Goal: Task Accomplishment & Management: Manage account settings

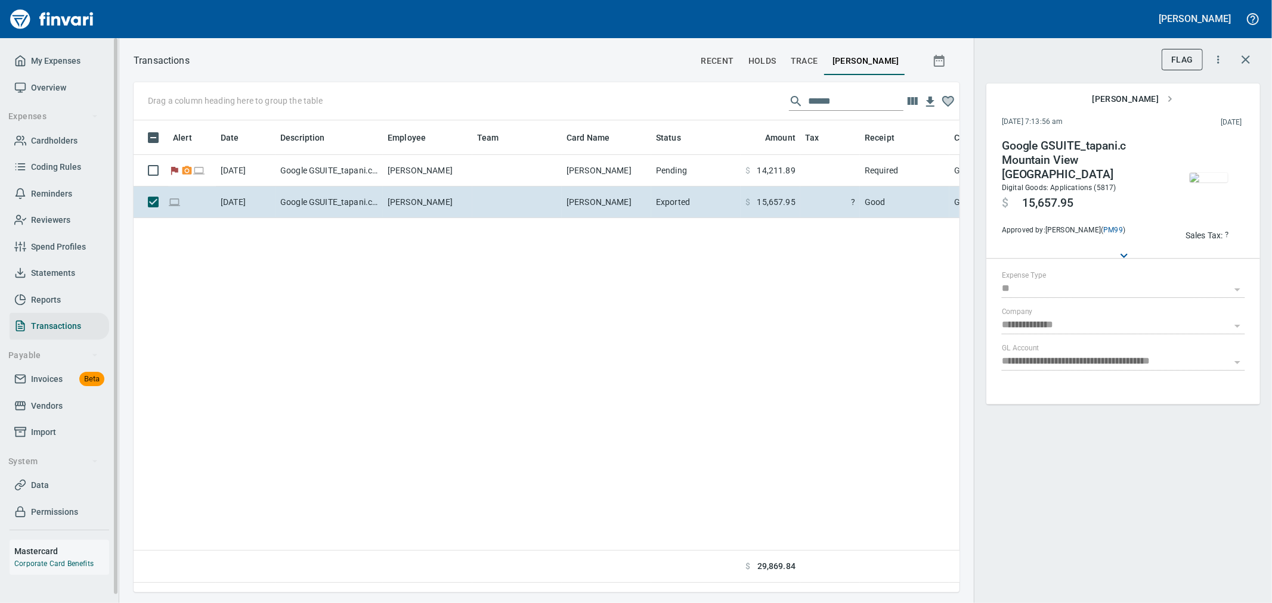
scroll to position [452, 816]
click at [1245, 61] on icon "button" at bounding box center [1245, 59] width 14 height 14
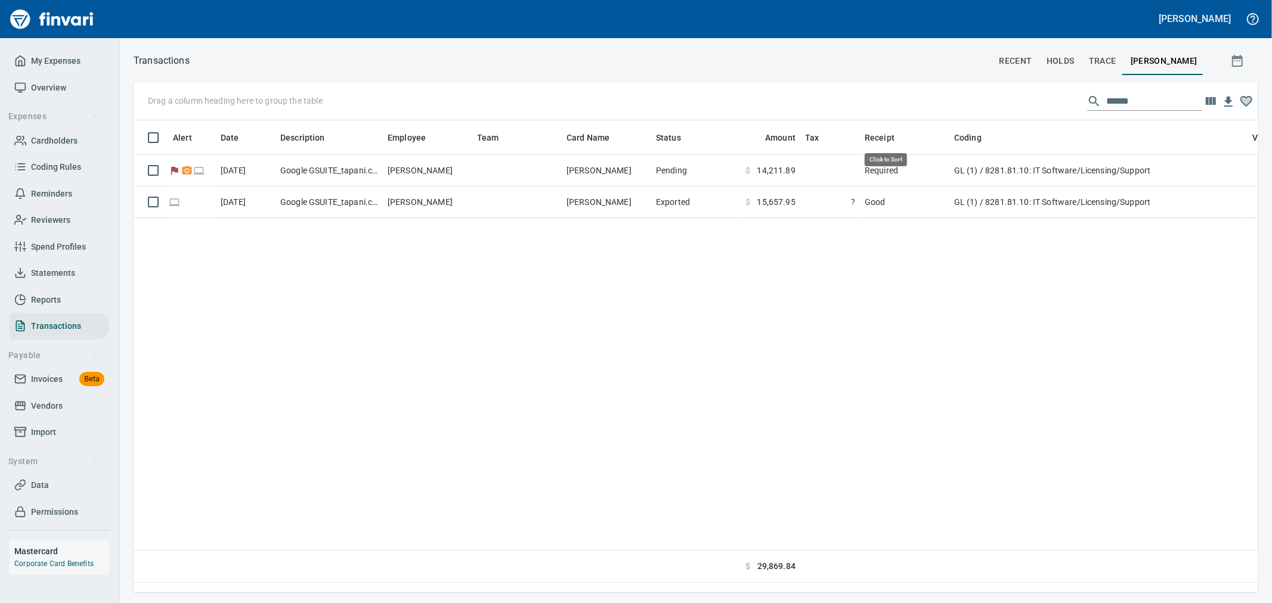
scroll to position [452, 1114]
drag, startPoint x: 1124, startPoint y: 106, endPoint x: 973, endPoint y: 98, distance: 151.6
click at [973, 98] on div "Drag a column heading here to group the table ******" at bounding box center [696, 101] width 1124 height 38
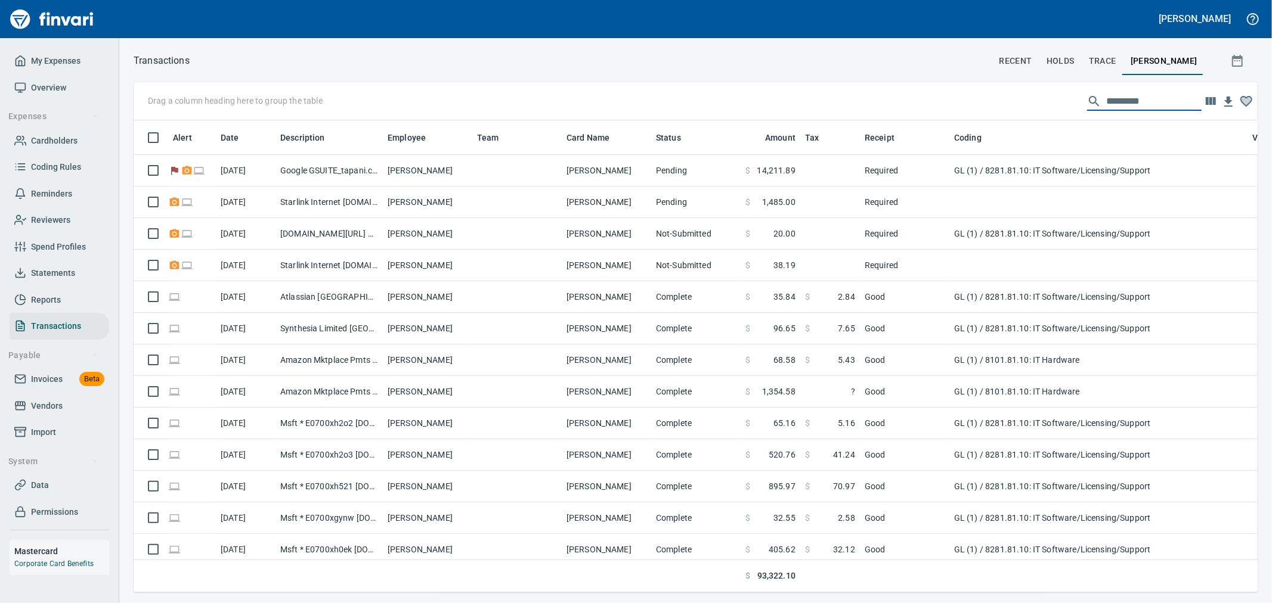
scroll to position [452, 1104]
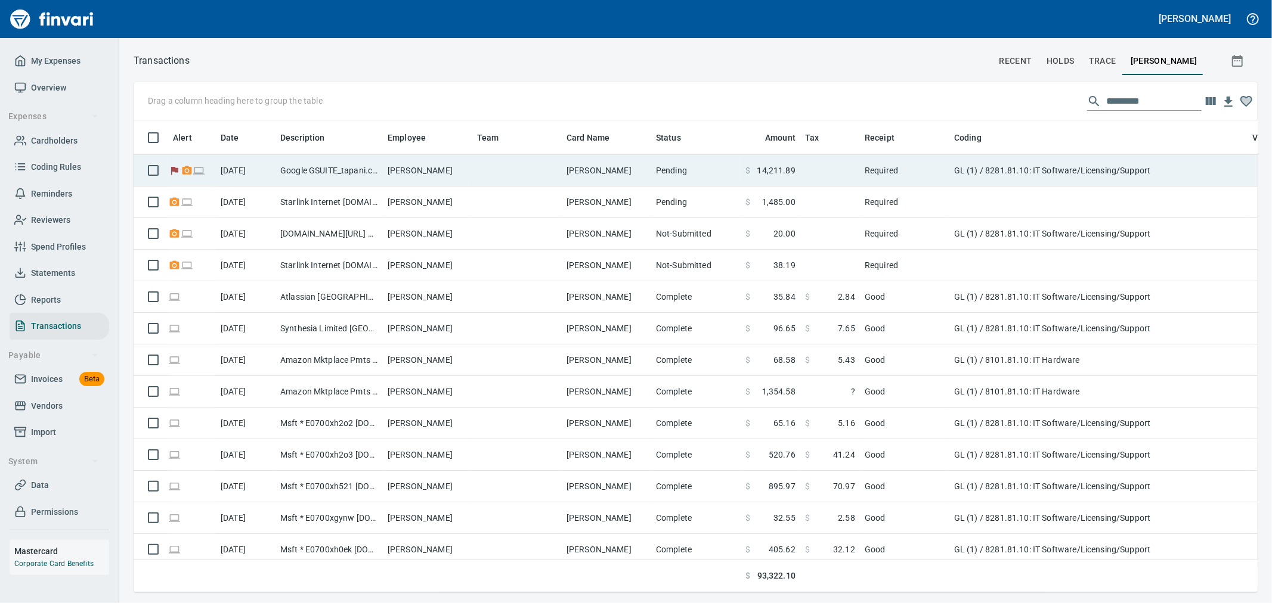
click at [391, 182] on td "[PERSON_NAME]" at bounding box center [427, 171] width 89 height 32
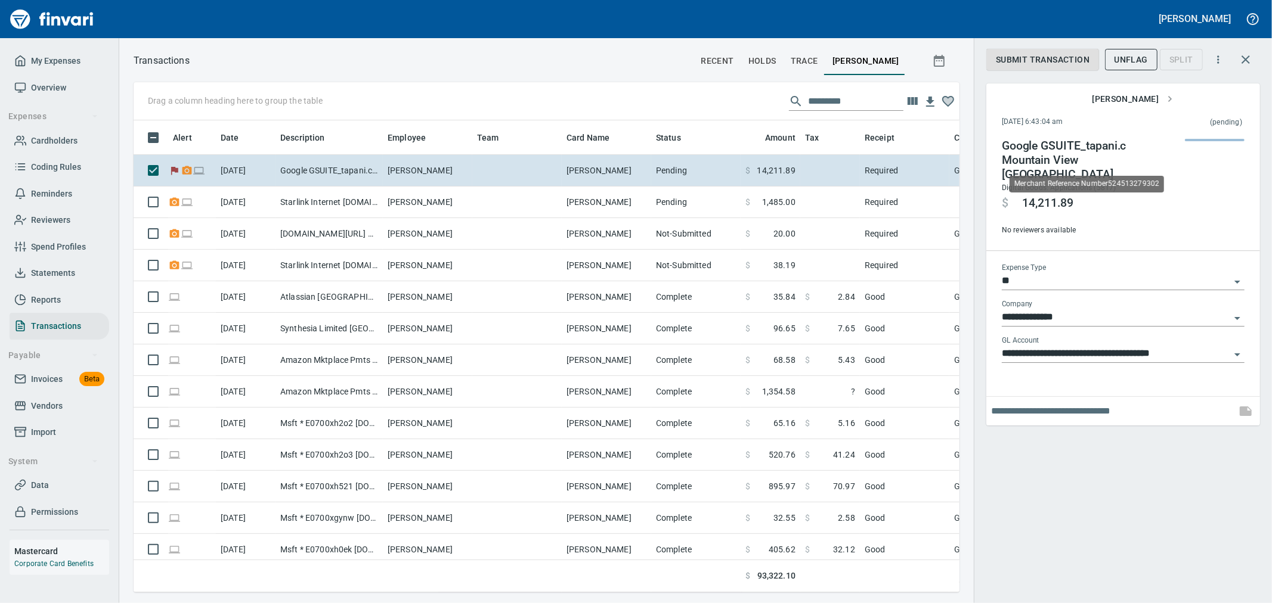
scroll to position [452, 806]
click at [1191, 86] on div "[PERSON_NAME]" at bounding box center [1123, 99] width 274 height 32
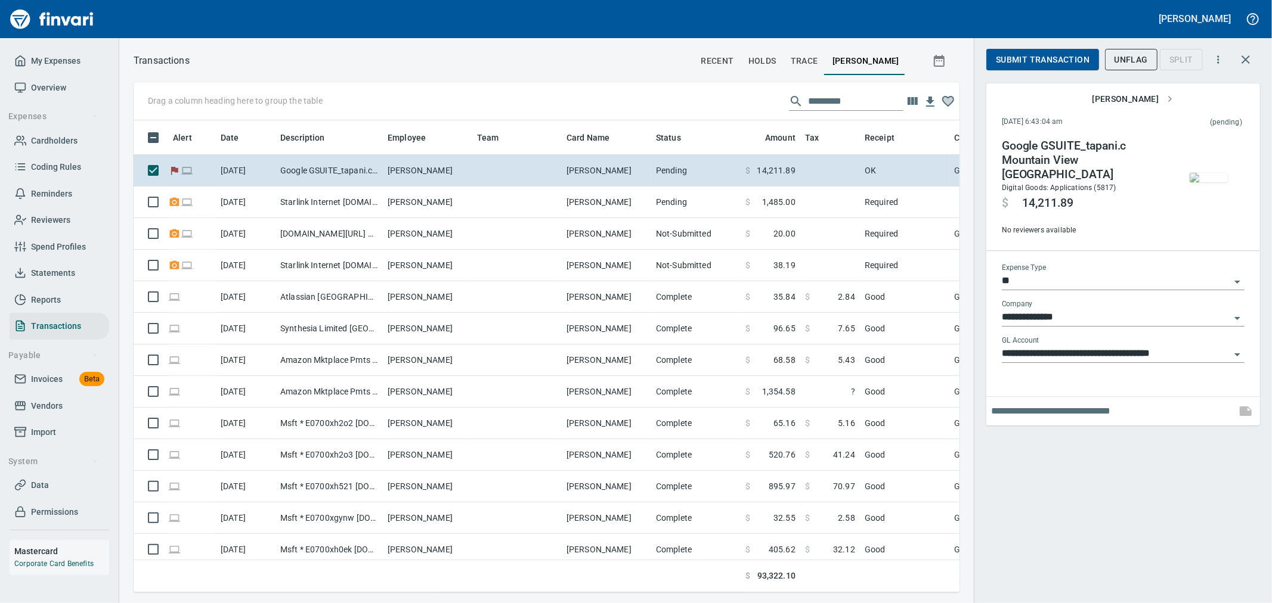
click at [1050, 60] on span "Submit Transaction" at bounding box center [1043, 59] width 94 height 15
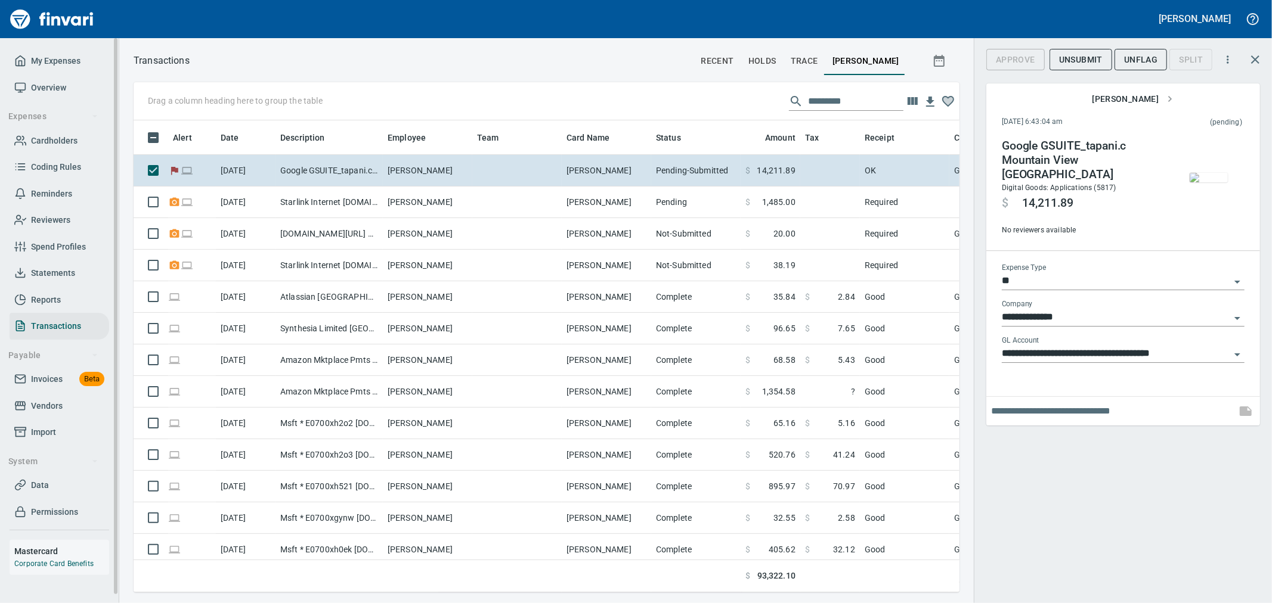
click at [57, 55] on span "My Expenses" at bounding box center [55, 61] width 49 height 15
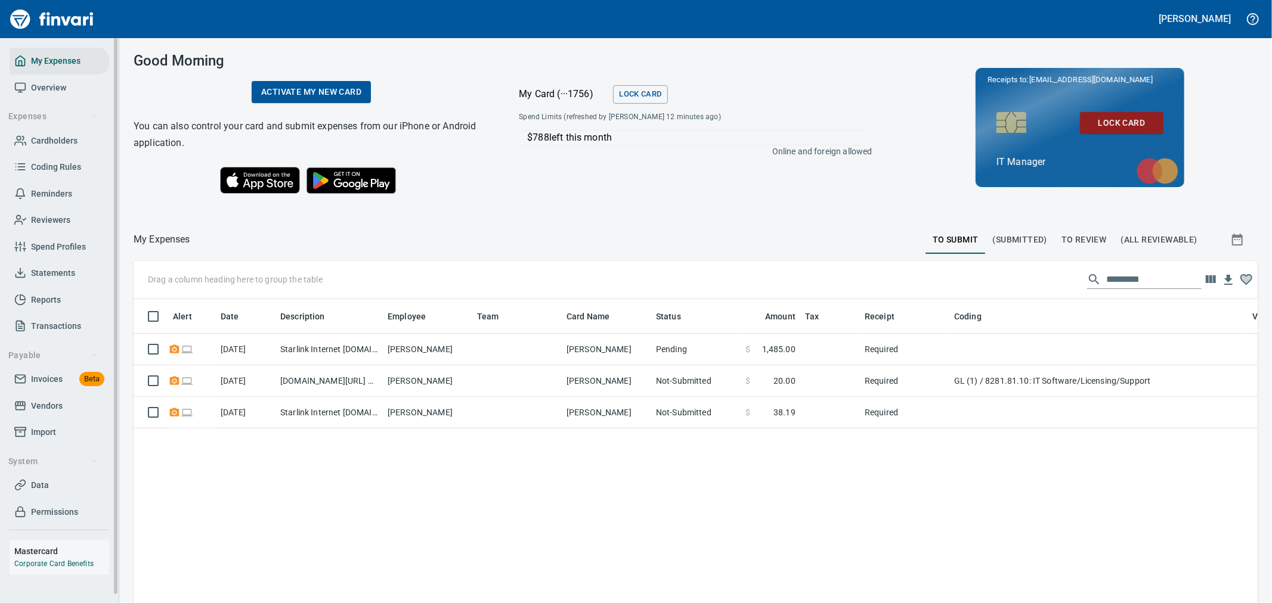
scroll to position [452, 1104]
click at [54, 140] on span "Cardholders" at bounding box center [54, 141] width 47 height 15
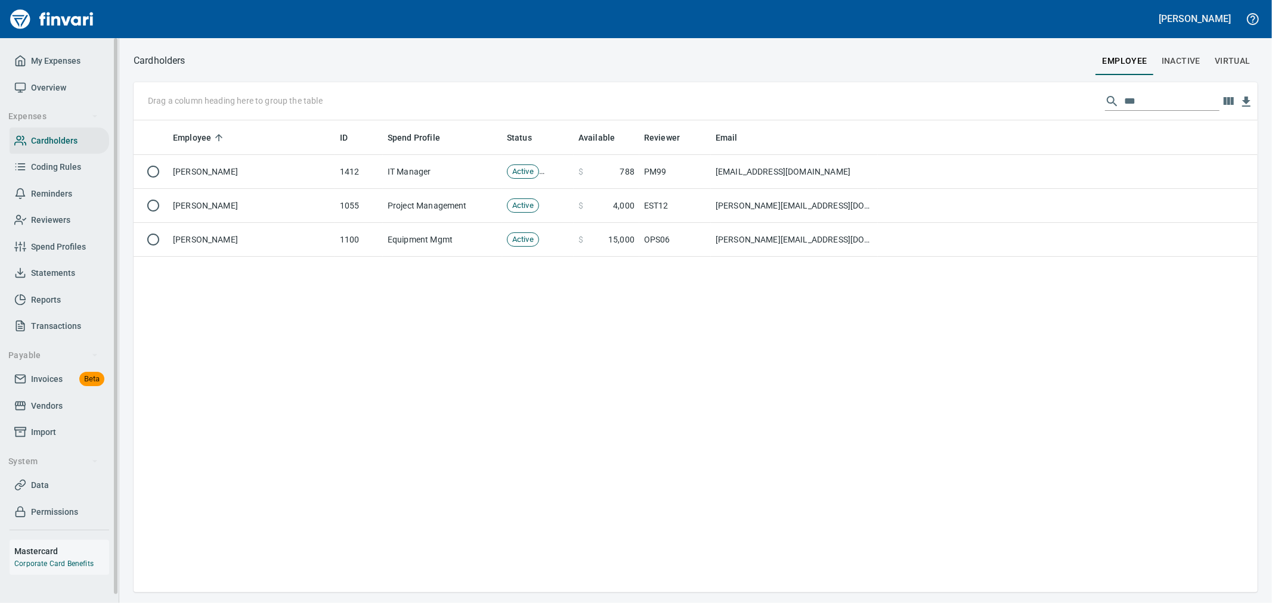
scroll to position [462, 1114]
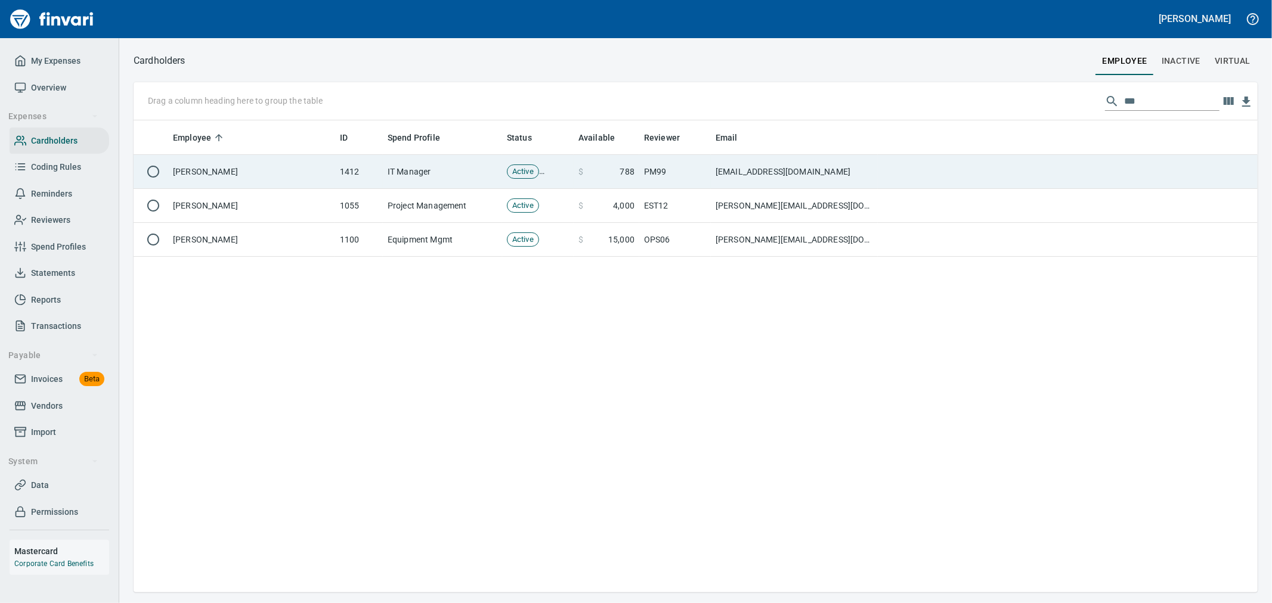
click at [274, 178] on td "[PERSON_NAME]" at bounding box center [251, 172] width 167 height 34
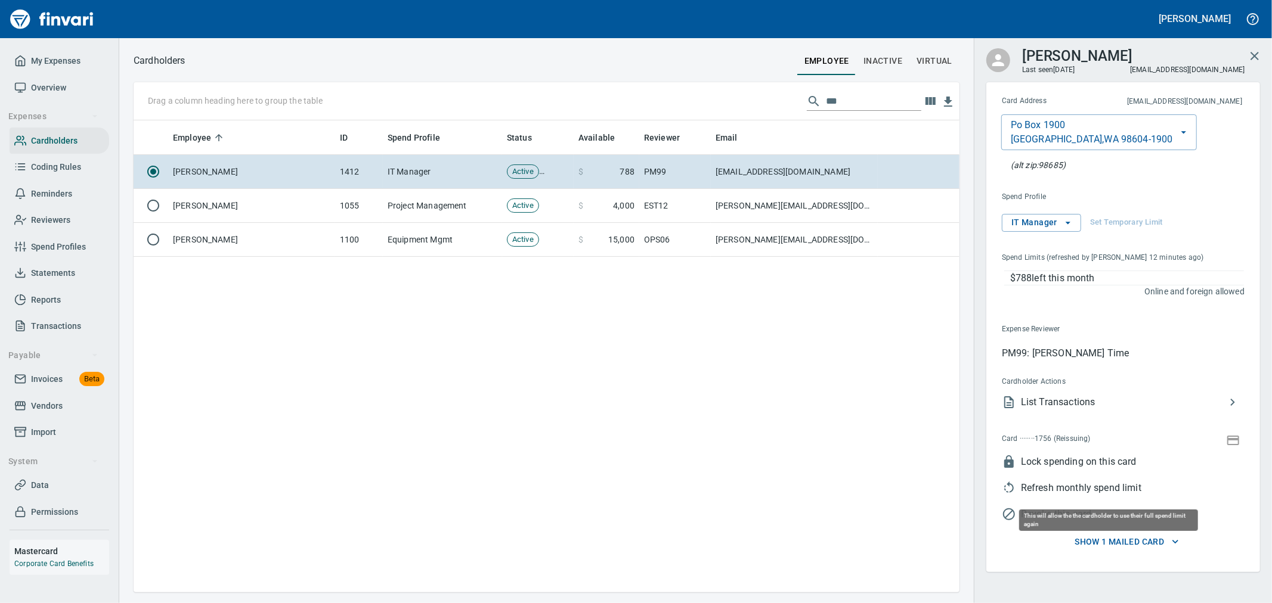
scroll to position [462, 816]
click at [1235, 439] on icon "button" at bounding box center [1233, 441] width 12 height 10
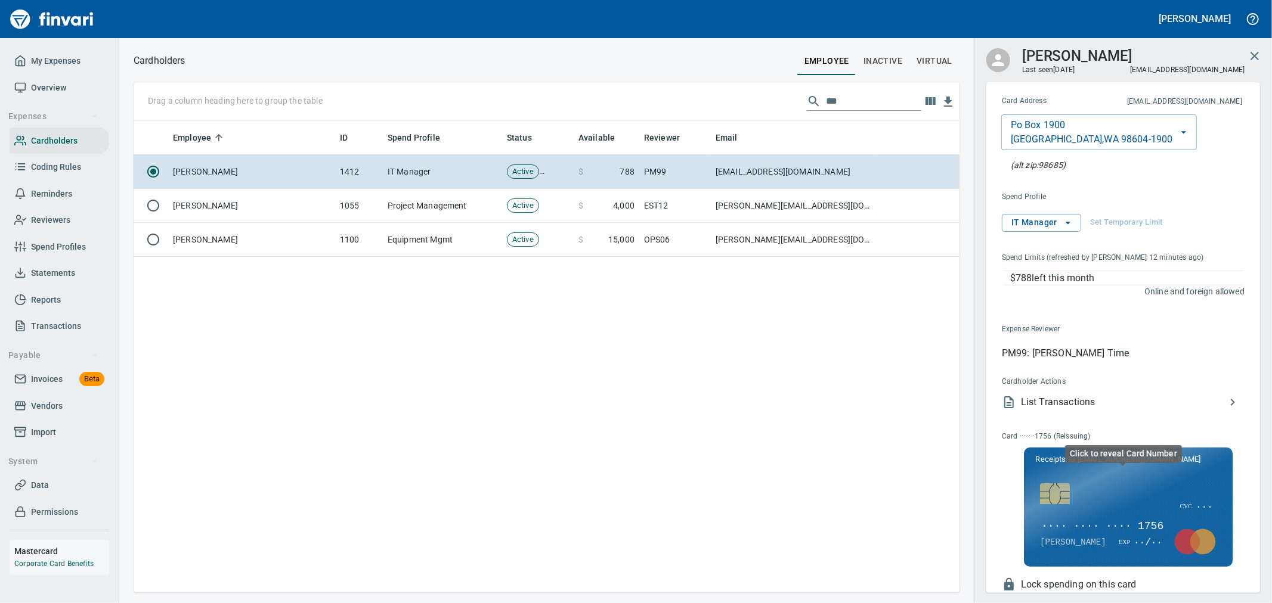
click at [1117, 526] on span "···· ···· ···· 1756" at bounding box center [1102, 527] width 125 height 16
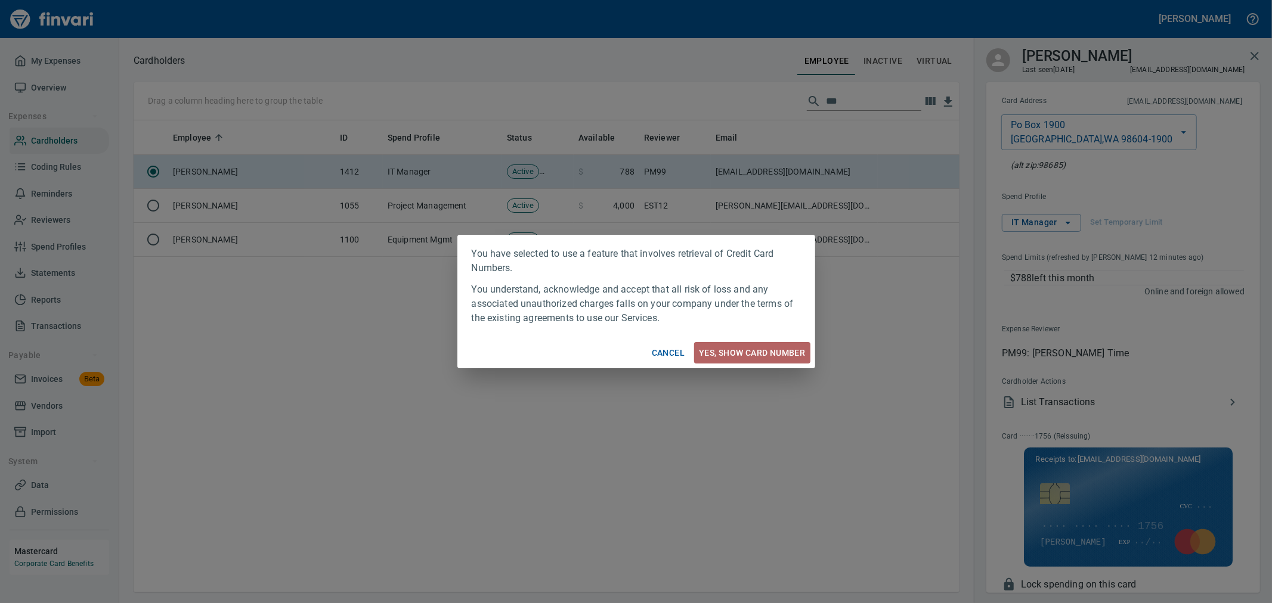
click at [771, 360] on span "Yes, Show card number" at bounding box center [752, 353] width 106 height 15
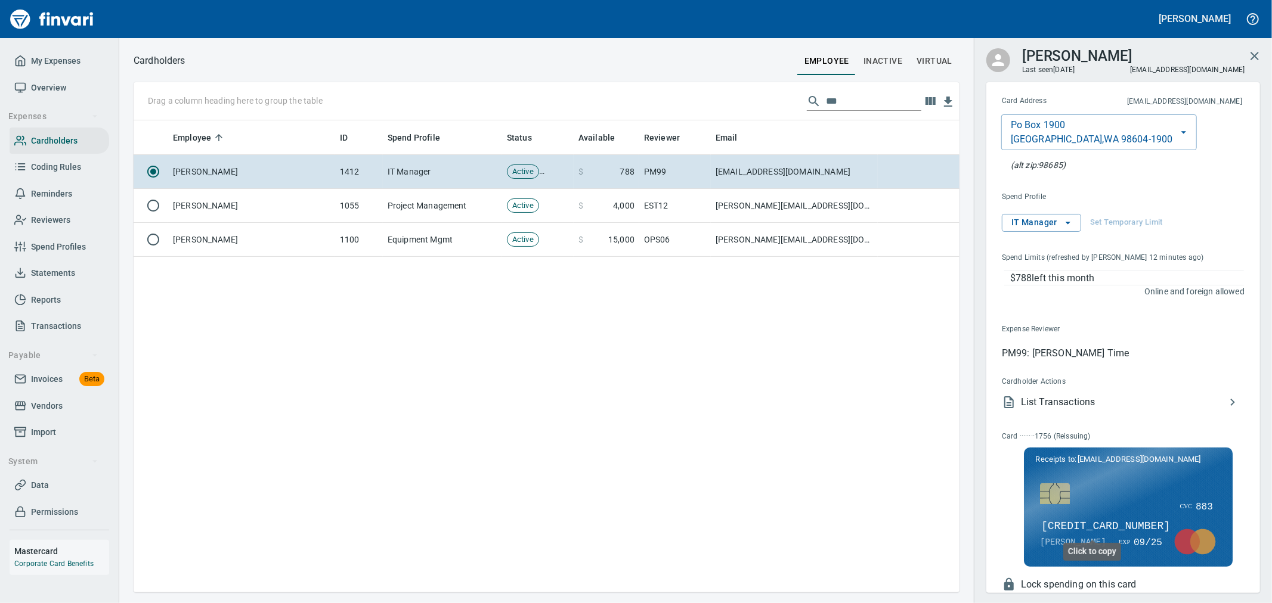
click at [1115, 526] on span "[CREDIT_CARD_NUMBER]" at bounding box center [1105, 527] width 131 height 16
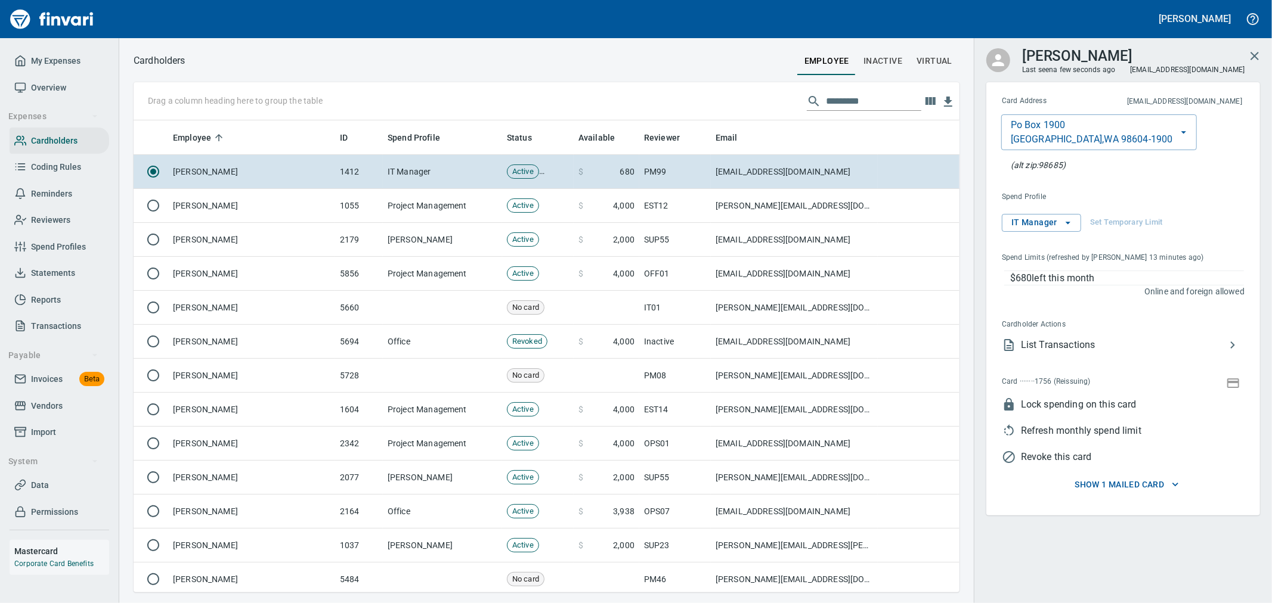
scroll to position [462, 806]
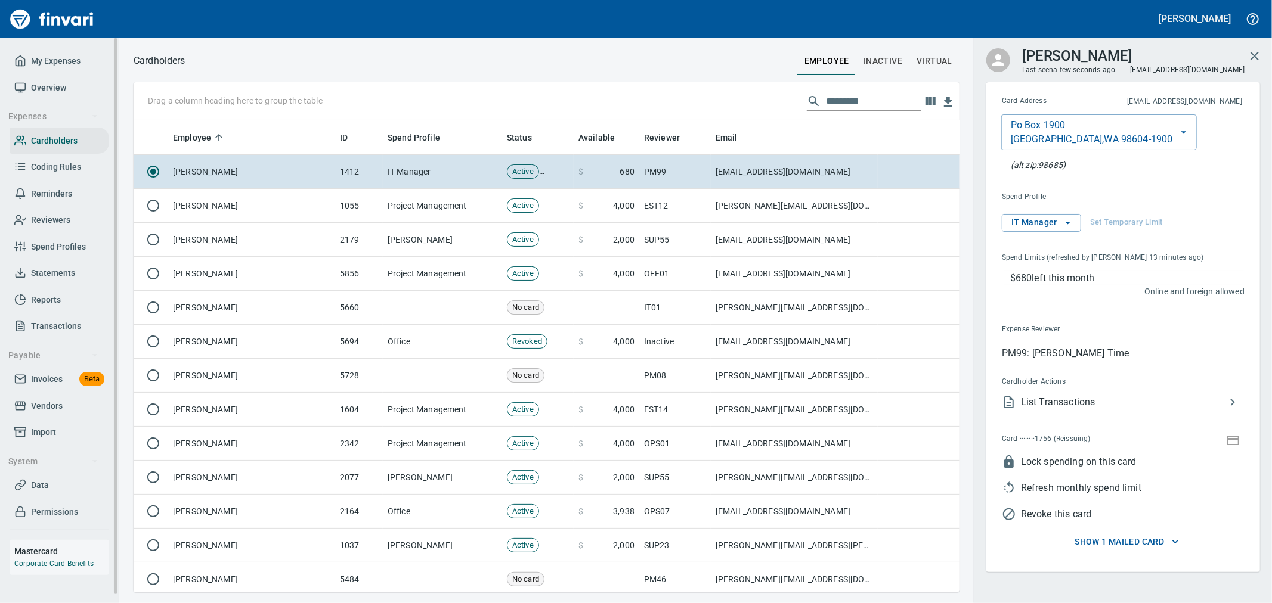
click at [72, 69] on link "My Expenses" at bounding box center [60, 61] width 100 height 27
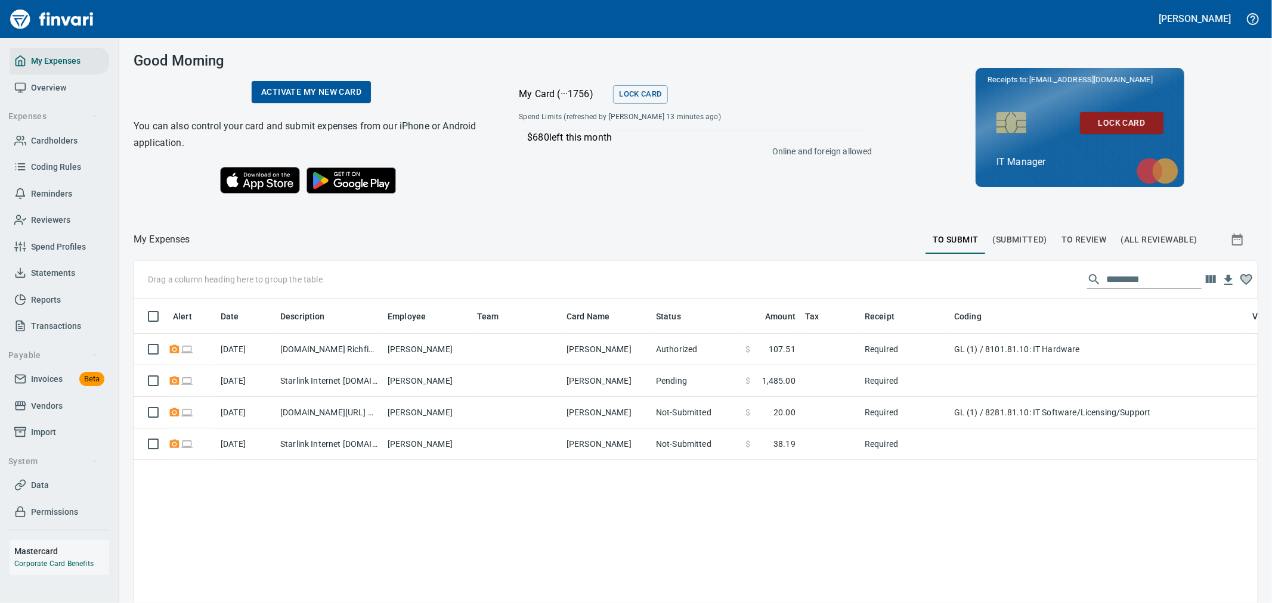
scroll to position [1, 1]
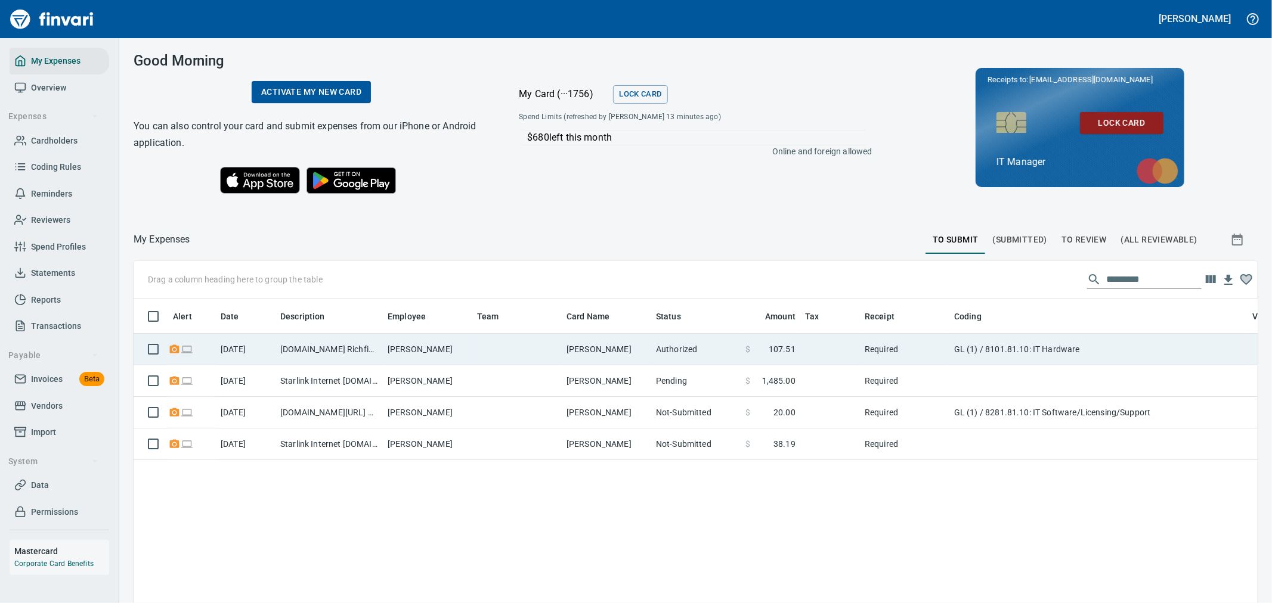
click at [469, 352] on td "[PERSON_NAME]" at bounding box center [427, 350] width 89 height 32
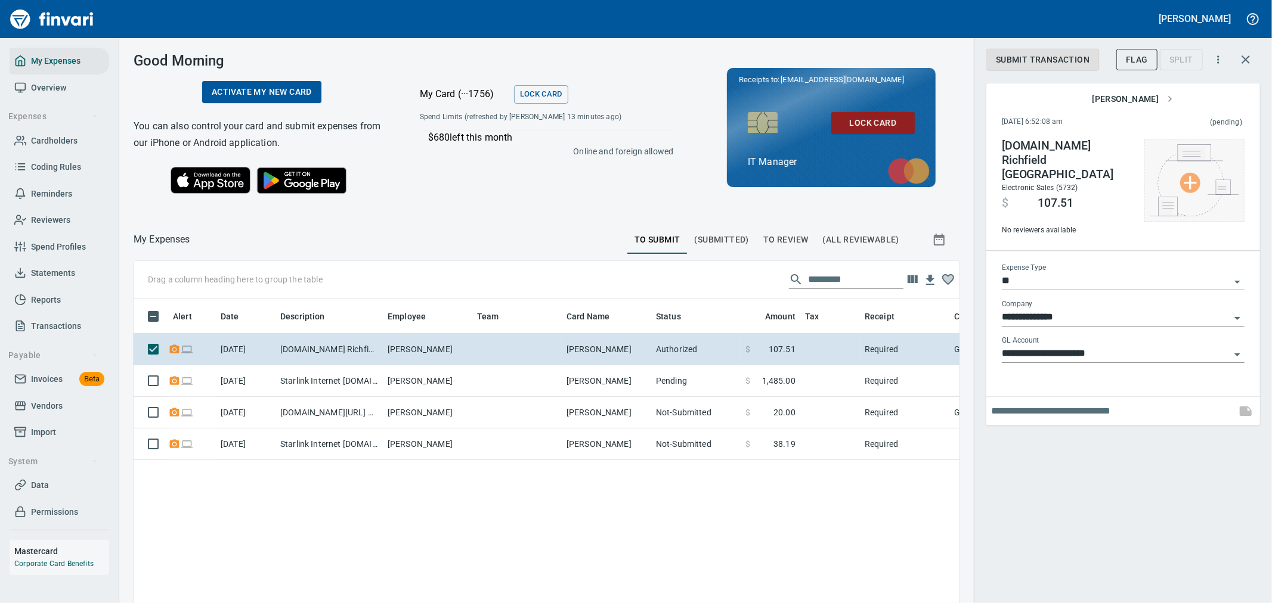
scroll to position [452, 806]
click at [1182, 193] on img at bounding box center [1193, 180] width 89 height 72
click at [1196, 176] on li "Choose from Computer..." at bounding box center [1197, 180] width 125 height 21
